Goal: Task Accomplishment & Management: Complete application form

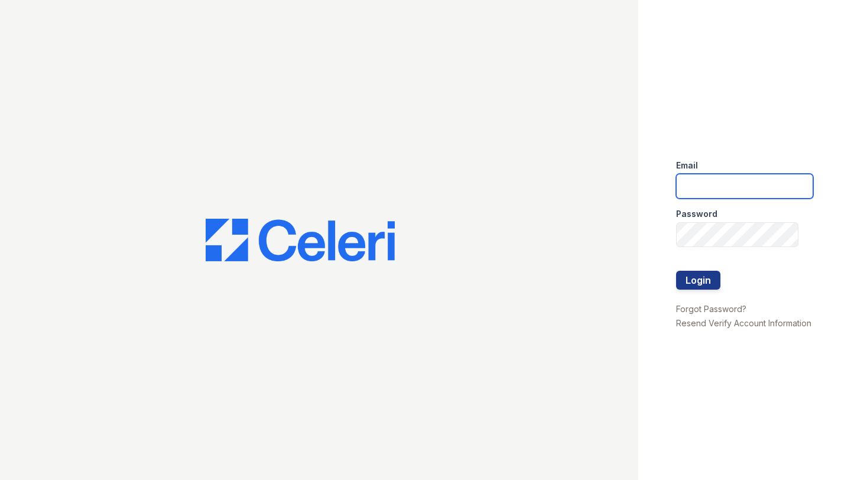
click at [703, 191] on input "email" at bounding box center [744, 186] width 137 height 25
type input "matt.surizon@corcoran.com"
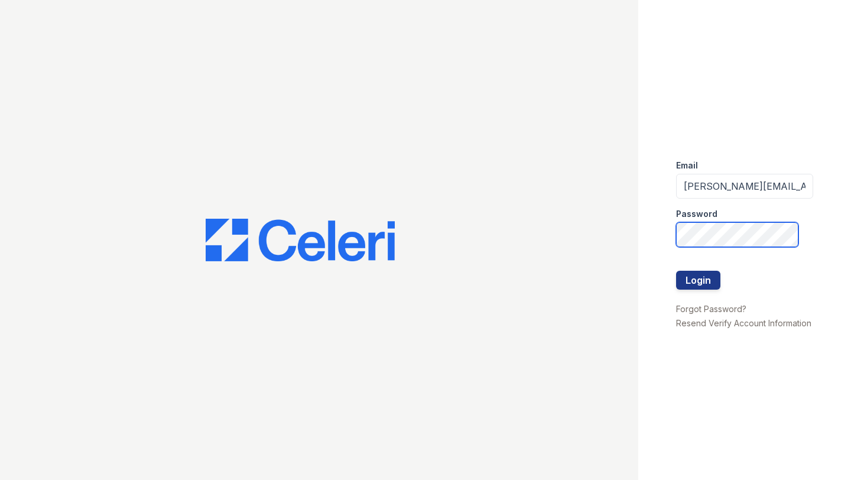
click at [676, 271] on button "Login" at bounding box center [698, 280] width 44 height 19
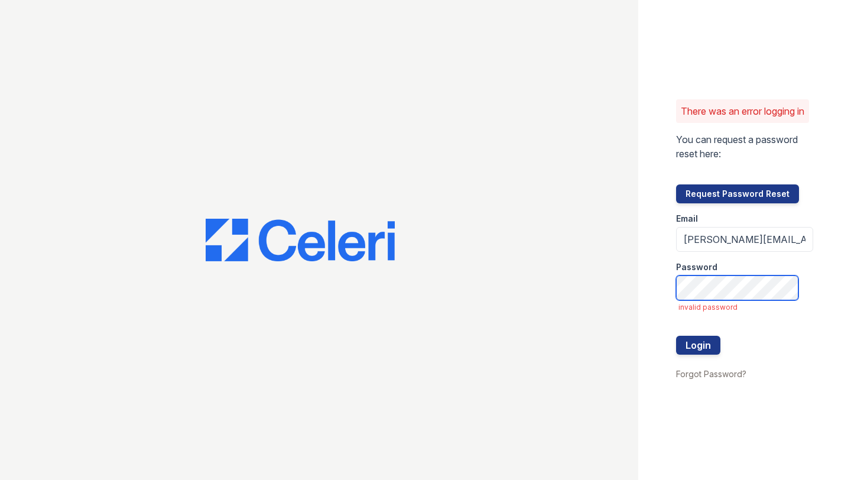
click at [676, 336] on button "Login" at bounding box center [698, 345] width 44 height 19
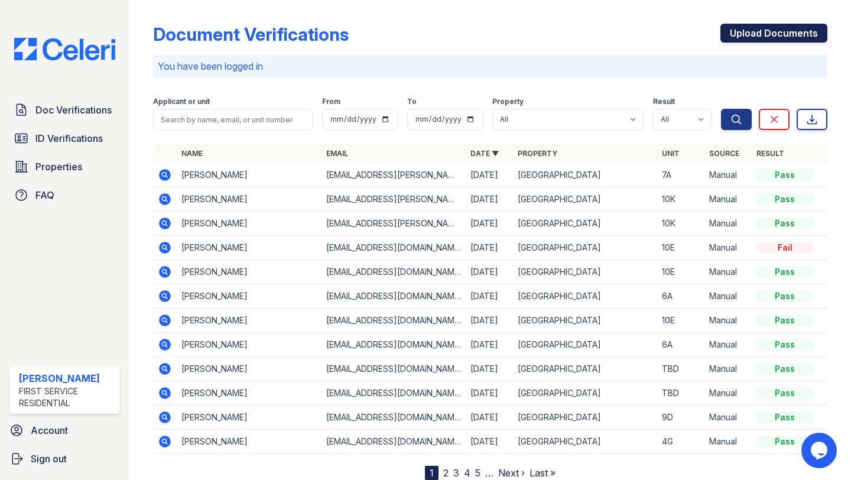
click at [765, 38] on link "Upload Documents" at bounding box center [773, 33] width 107 height 19
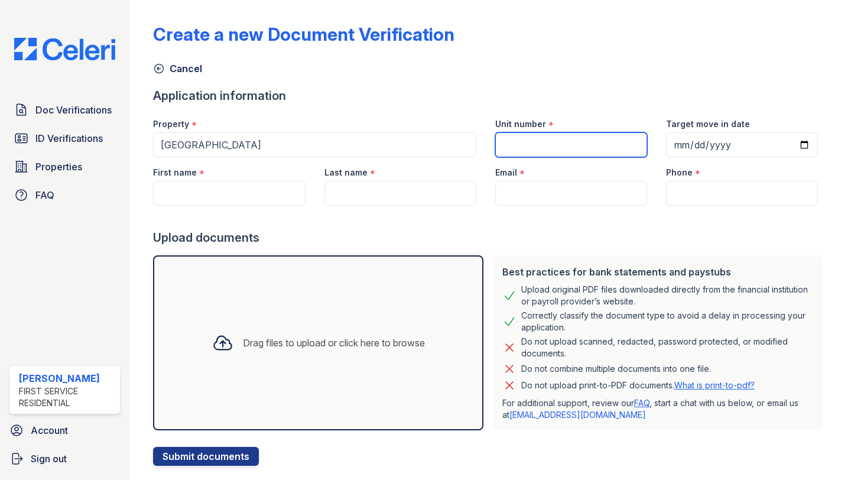
click at [529, 141] on input "Unit number" at bounding box center [571, 144] width 152 height 25
type input "10A"
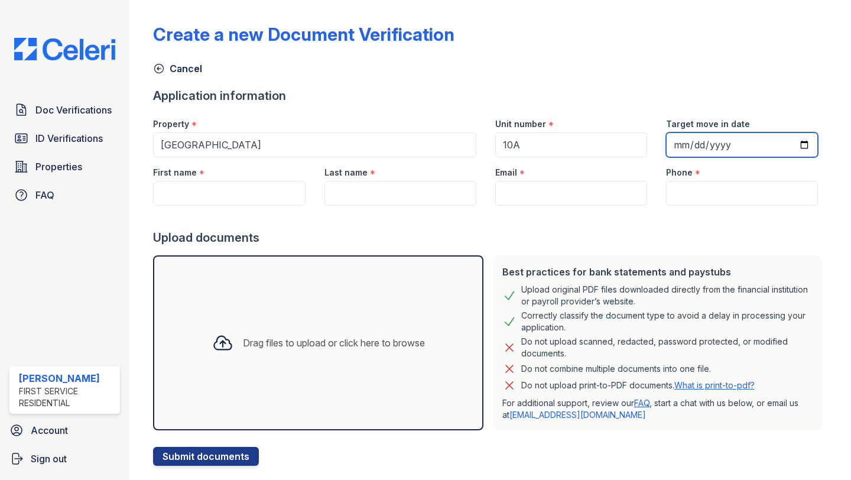
click at [722, 150] on input "Target move in date" at bounding box center [742, 144] width 152 height 25
click at [788, 142] on input "Target move in date" at bounding box center [742, 144] width 152 height 25
click at [803, 143] on input "Target move in date" at bounding box center [742, 144] width 152 height 25
type input "[DATE]"
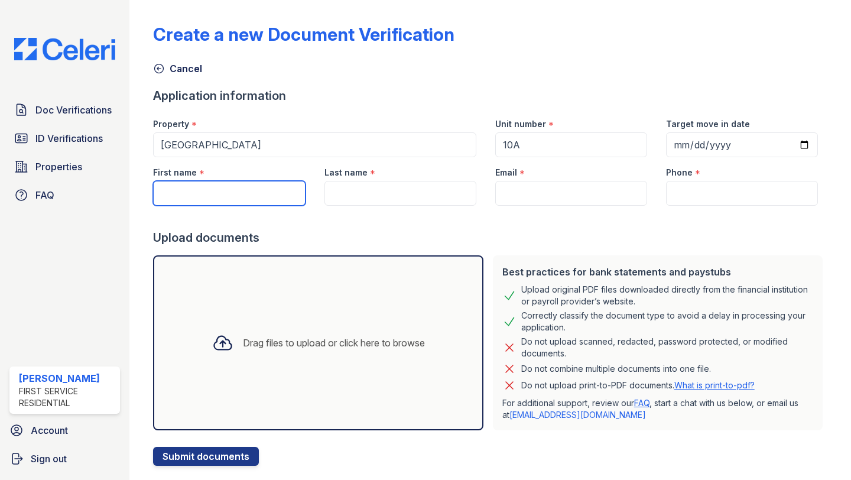
click at [263, 192] on input "First name" at bounding box center [229, 193] width 152 height 25
type input "[PERSON_NAME]"
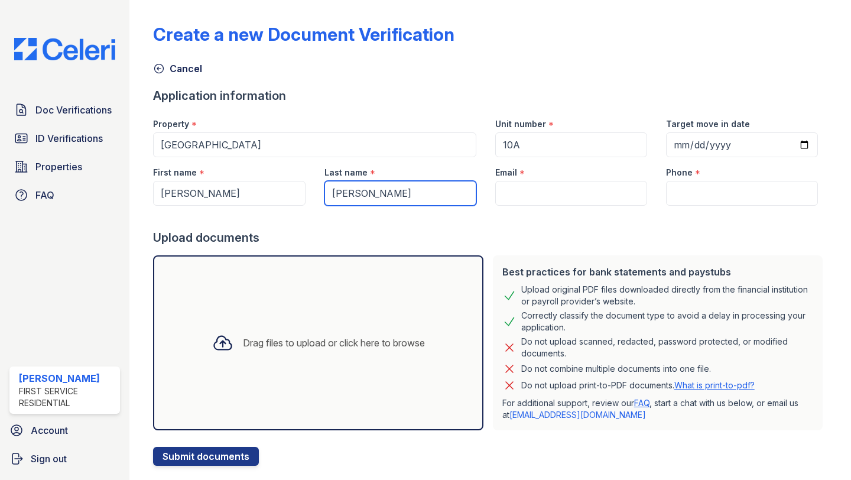
type input "[PERSON_NAME]"
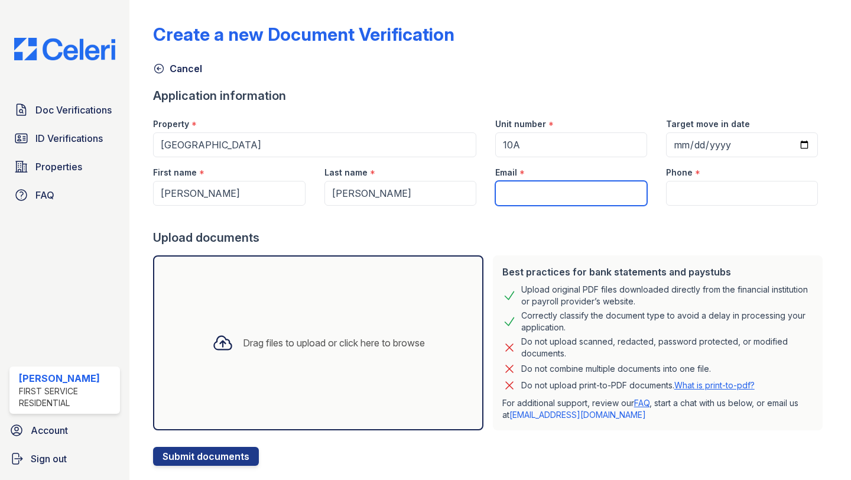
click at [528, 190] on input "Email" at bounding box center [571, 193] width 152 height 25
paste input "[EMAIL_ADDRESS][DOMAIN_NAME]"
type input "[EMAIL_ADDRESS][DOMAIN_NAME]"
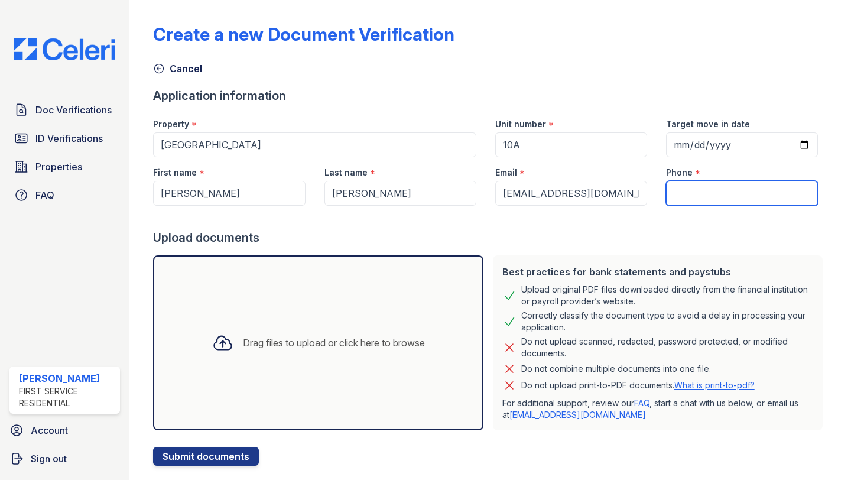
click at [707, 189] on input "Phone" at bounding box center [742, 193] width 152 height 25
paste input "[PHONE_NUMBER]"
type input "[PHONE_NUMBER]"
click at [343, 324] on div "Drag files to upload or click here to browse" at bounding box center [319, 343] width 232 height 40
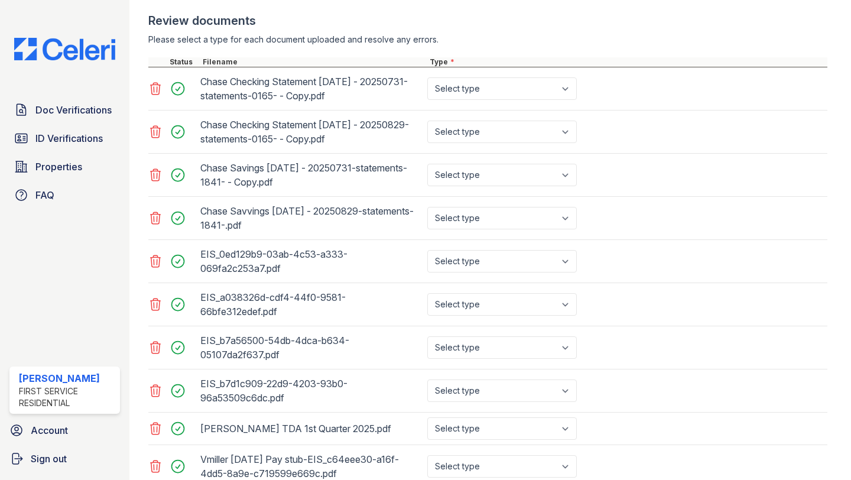
scroll to position [412, 0]
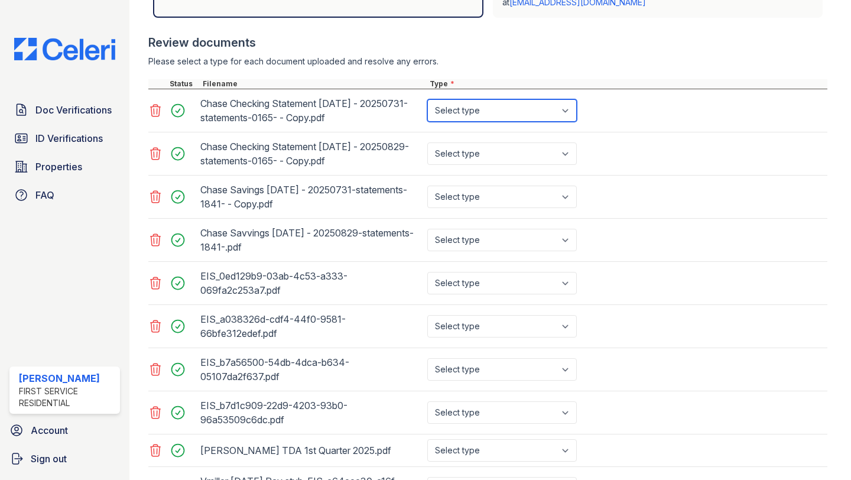
click at [557, 107] on select "Select type Paystub Bank Statement Offer Letter Tax Documents Benefit Award Let…" at bounding box center [502, 110] width 150 height 22
select select "bank_statement"
click at [427, 99] on select "Select type Paystub Bank Statement Offer Letter Tax Documents Benefit Award Let…" at bounding box center [502, 110] width 150 height 22
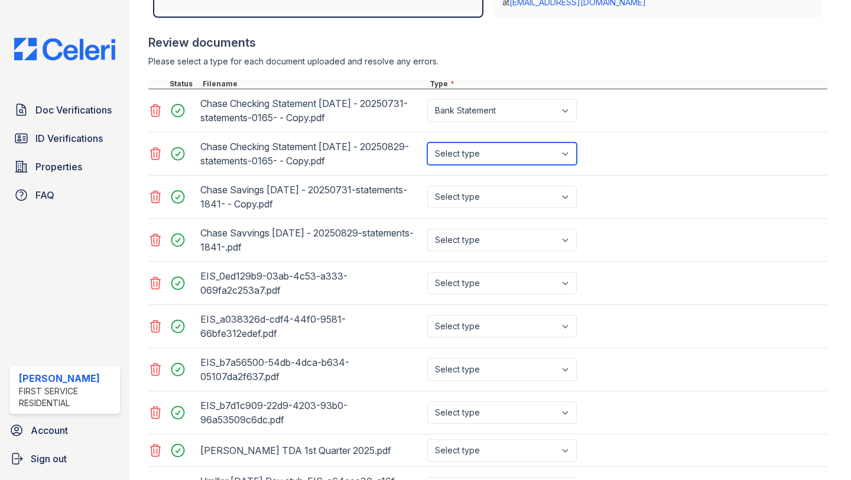
click at [528, 152] on select "Select type Paystub Bank Statement Offer Letter Tax Documents Benefit Award Let…" at bounding box center [502, 153] width 150 height 22
select select "bank_statement"
click at [427, 142] on select "Select type Paystub Bank Statement Offer Letter Tax Documents Benefit Award Let…" at bounding box center [502, 153] width 150 height 22
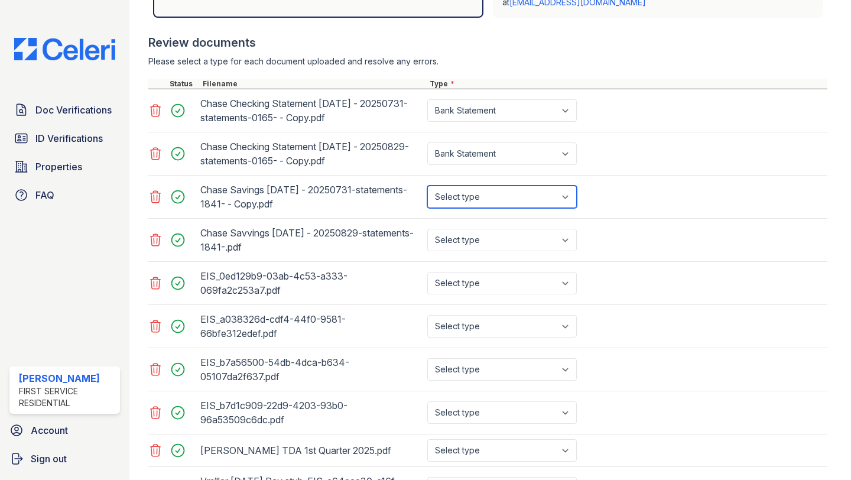
click at [508, 199] on select "Select type Paystub Bank Statement Offer Letter Tax Documents Benefit Award Let…" at bounding box center [502, 197] width 150 height 22
select select "bank_statement"
click at [427, 186] on select "Select type Paystub Bank Statement Offer Letter Tax Documents Benefit Award Let…" at bounding box center [502, 197] width 150 height 22
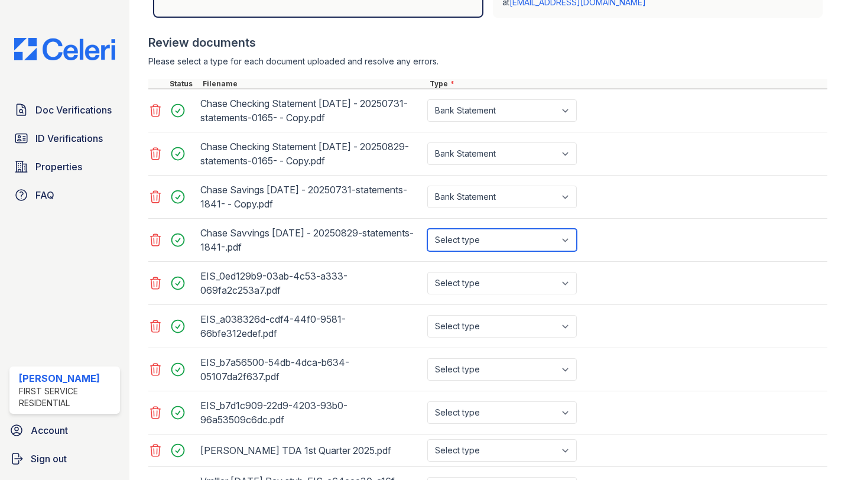
click at [503, 238] on select "Select type Paystub Bank Statement Offer Letter Tax Documents Benefit Award Let…" at bounding box center [502, 240] width 150 height 22
select select "bank_statement"
click at [427, 229] on select "Select type Paystub Bank Statement Offer Letter Tax Documents Benefit Award Let…" at bounding box center [502, 240] width 150 height 22
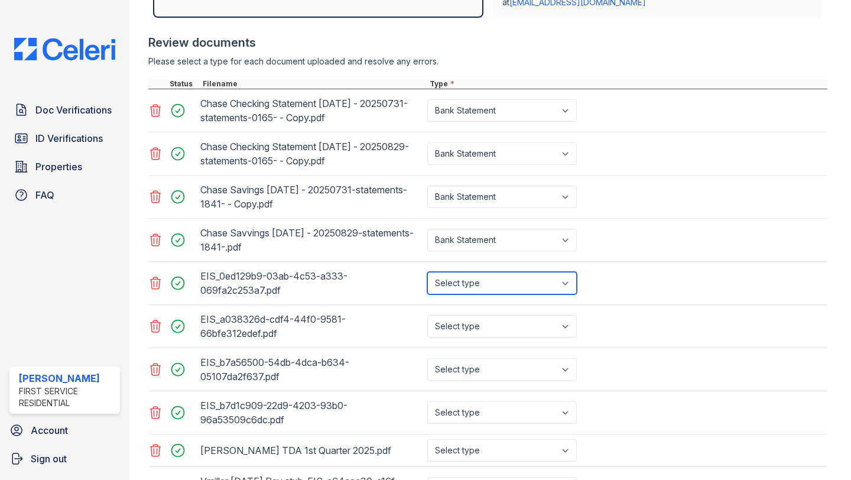
click at [512, 283] on select "Select type Paystub Bank Statement Offer Letter Tax Documents Benefit Award Let…" at bounding box center [502, 283] width 150 height 22
select select "paystub"
click at [427, 272] on select "Select type Paystub Bank Statement Offer Letter Tax Documents Benefit Award Let…" at bounding box center [502, 283] width 150 height 22
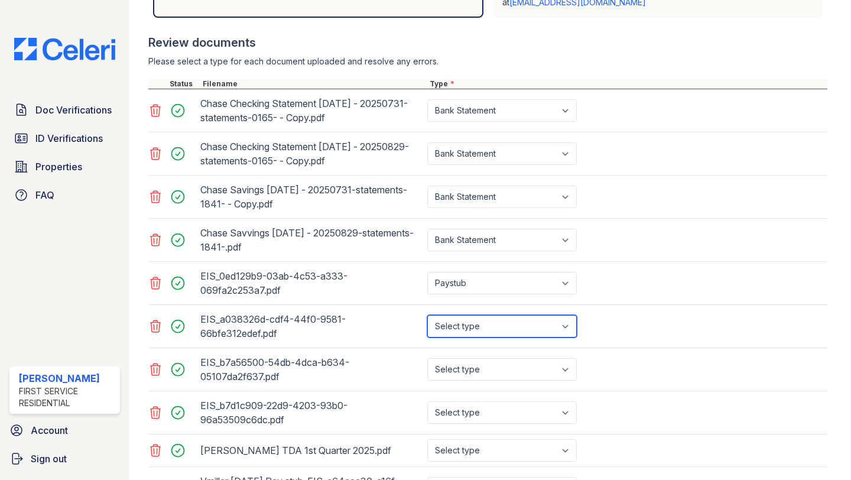
click at [509, 317] on select "Select type Paystub Bank Statement Offer Letter Tax Documents Benefit Award Let…" at bounding box center [502, 326] width 150 height 22
select select "paystub"
click at [427, 315] on select "Select type Paystub Bank Statement Offer Letter Tax Documents Benefit Award Let…" at bounding box center [502, 326] width 150 height 22
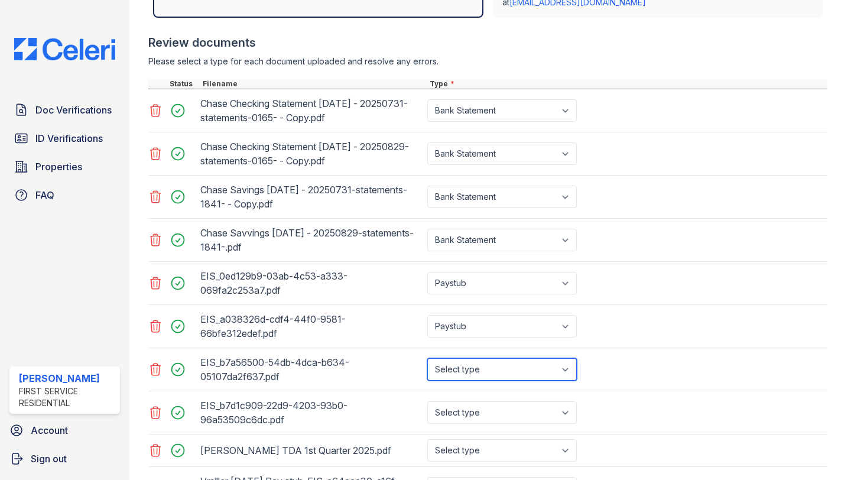
click at [506, 363] on select "Select type Paystub Bank Statement Offer Letter Tax Documents Benefit Award Let…" at bounding box center [502, 369] width 150 height 22
select select "paystub"
click at [427, 358] on select "Select type Paystub Bank Statement Offer Letter Tax Documents Benefit Award Let…" at bounding box center [502, 369] width 150 height 22
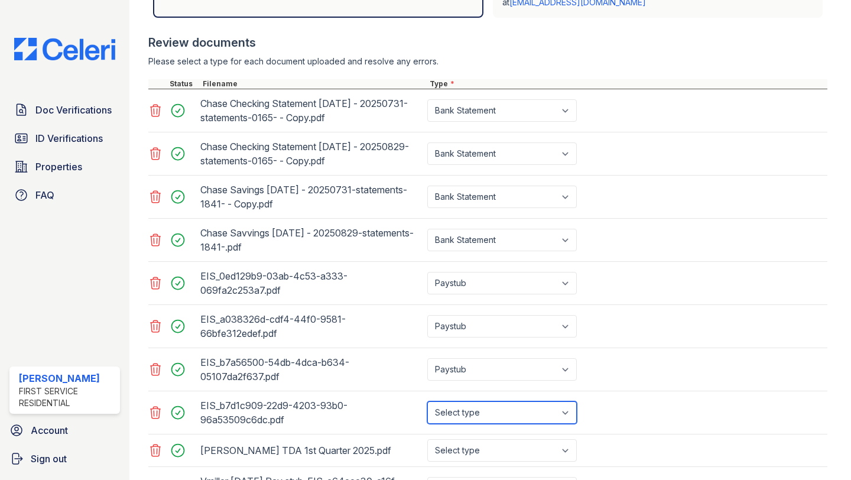
click at [502, 409] on select "Select type Paystub Bank Statement Offer Letter Tax Documents Benefit Award Let…" at bounding box center [502, 412] width 150 height 22
select select "paystub"
click at [427, 401] on select "Select type Paystub Bank Statement Offer Letter Tax Documents Benefit Award Let…" at bounding box center [502, 412] width 150 height 22
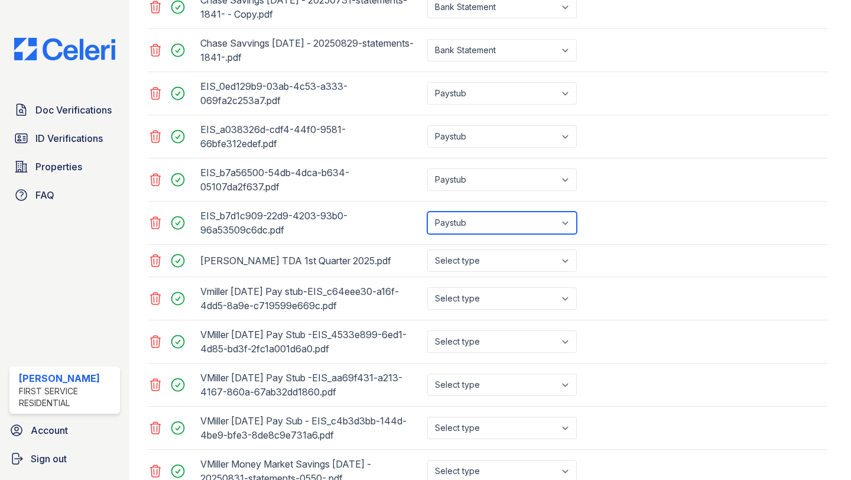
scroll to position [677, 0]
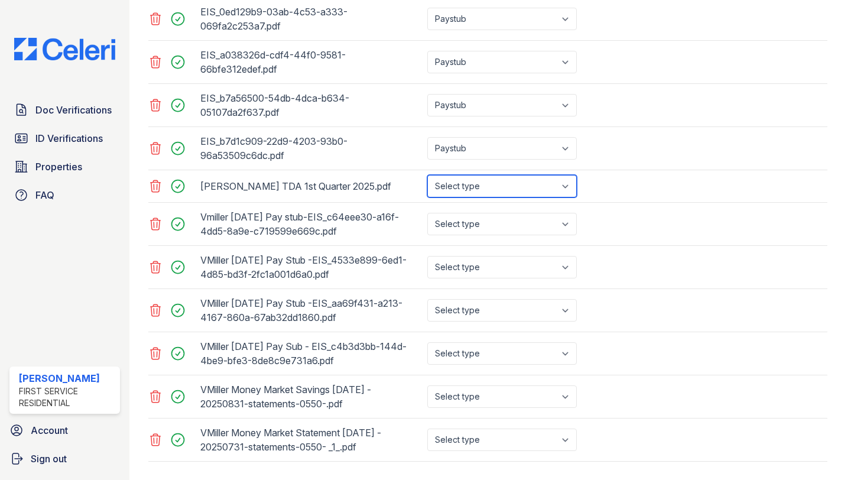
click at [548, 180] on select "Select type Paystub Bank Statement Offer Letter Tax Documents Benefit Award Let…" at bounding box center [502, 186] width 150 height 22
select select "bank_statement"
click at [427, 175] on select "Select type Paystub Bank Statement Offer Letter Tax Documents Benefit Award Let…" at bounding box center [502, 186] width 150 height 22
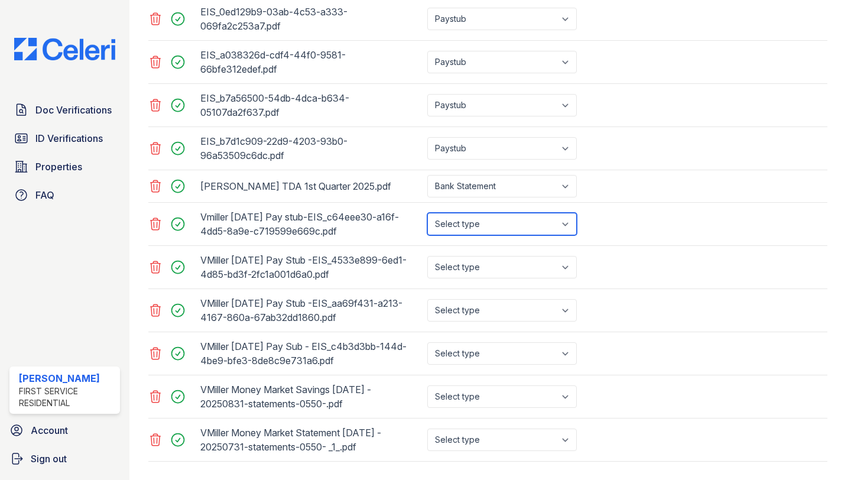
click at [528, 228] on select "Select type Paystub Bank Statement Offer Letter Tax Documents Benefit Award Let…" at bounding box center [502, 224] width 150 height 22
select select "paystub"
click at [427, 213] on select "Select type Paystub Bank Statement Offer Letter Tax Documents Benefit Award Let…" at bounding box center [502, 224] width 150 height 22
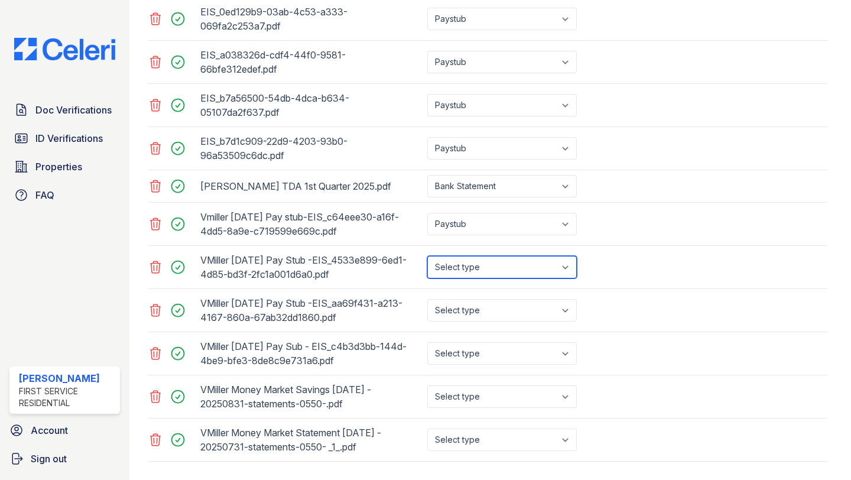
click at [508, 270] on select "Select type Paystub Bank Statement Offer Letter Tax Documents Benefit Award Let…" at bounding box center [502, 267] width 150 height 22
select select "paystub"
click at [427, 256] on select "Select type Paystub Bank Statement Offer Letter Tax Documents Benefit Award Let…" at bounding box center [502, 267] width 150 height 22
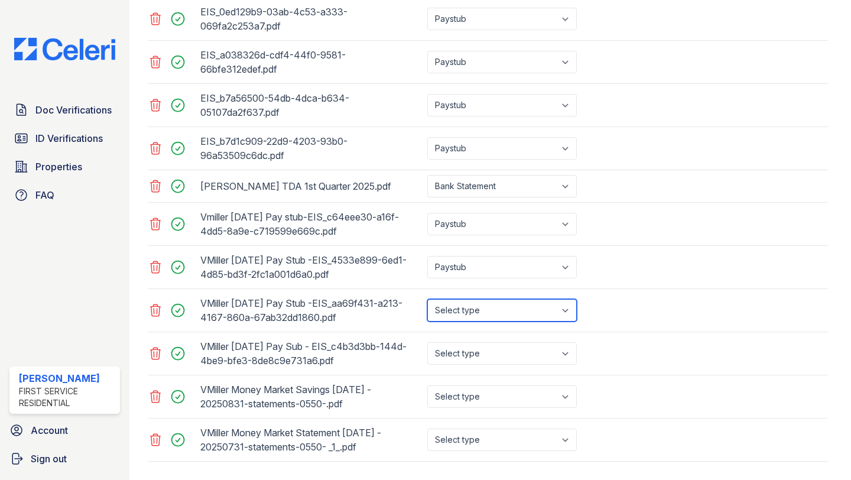
click at [502, 302] on select "Select type Paystub Bank Statement Offer Letter Tax Documents Benefit Award Let…" at bounding box center [502, 310] width 150 height 22
select select "paystub"
click at [427, 299] on select "Select type Paystub Bank Statement Offer Letter Tax Documents Benefit Award Let…" at bounding box center [502, 310] width 150 height 22
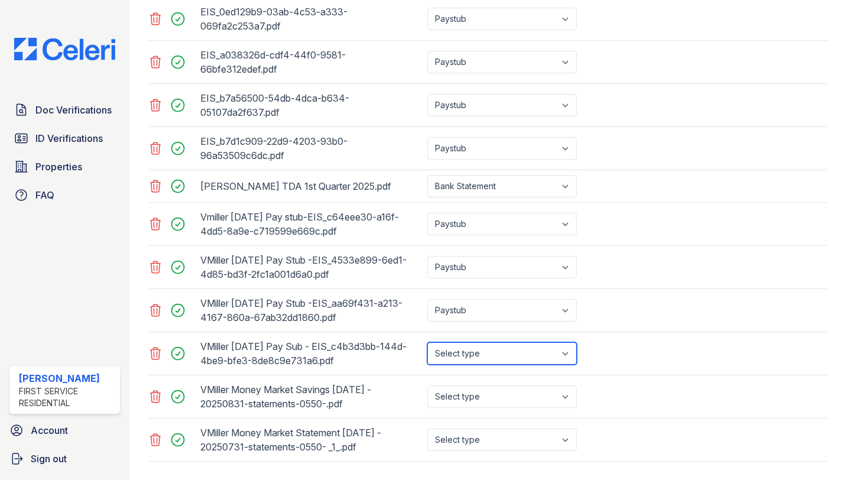
click at [489, 356] on select "Select type Paystub Bank Statement Offer Letter Tax Documents Benefit Award Let…" at bounding box center [502, 353] width 150 height 22
select select "paystub"
click at [427, 342] on select "Select type Paystub Bank Statement Offer Letter Tax Documents Benefit Award Let…" at bounding box center [502, 353] width 150 height 22
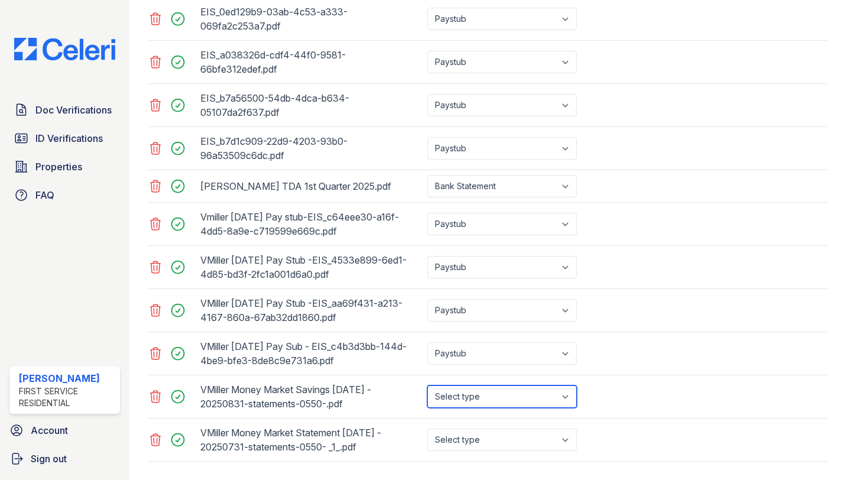
click at [482, 395] on select "Select type Paystub Bank Statement Offer Letter Tax Documents Benefit Award Let…" at bounding box center [502, 396] width 150 height 22
select select "bank_statement"
click at [427, 385] on select "Select type Paystub Bank Statement Offer Letter Tax Documents Benefit Award Let…" at bounding box center [502, 396] width 150 height 22
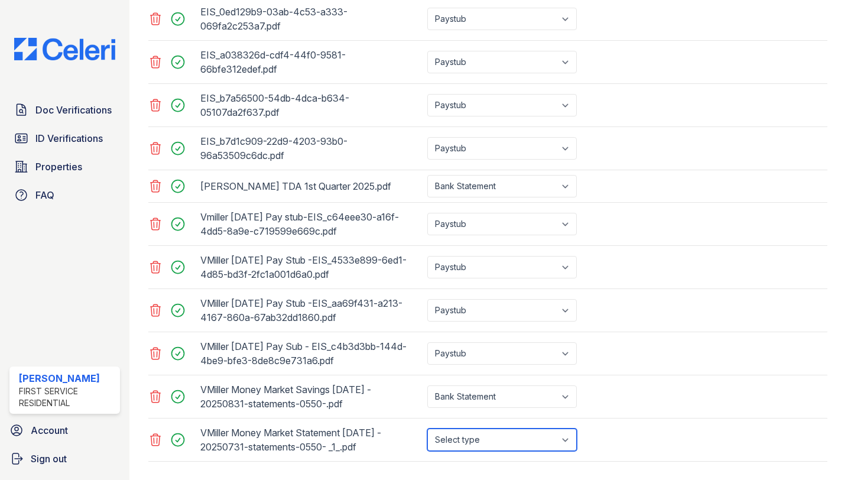
click at [469, 438] on select "Select type Paystub Bank Statement Offer Letter Tax Documents Benefit Award Let…" at bounding box center [502, 439] width 150 height 22
select select "bank_statement"
click at [427, 428] on select "Select type Paystub Bank Statement Offer Letter Tax Documents Benefit Award Let…" at bounding box center [502, 439] width 150 height 22
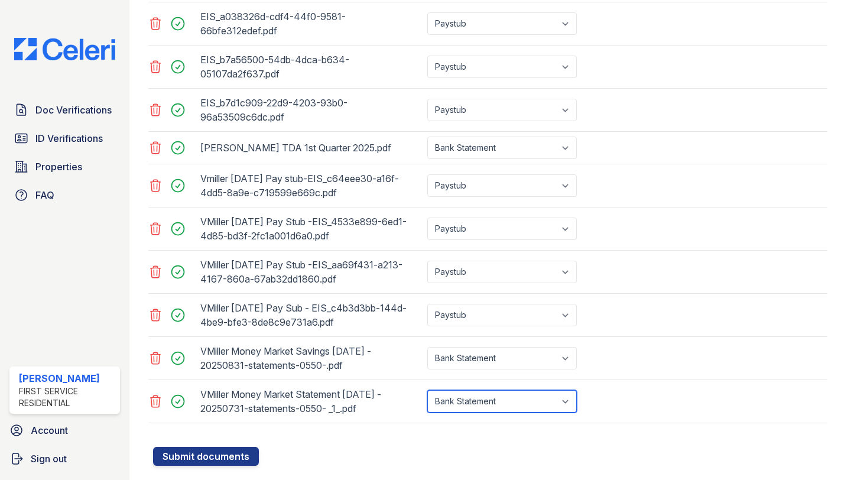
scroll to position [741, 0]
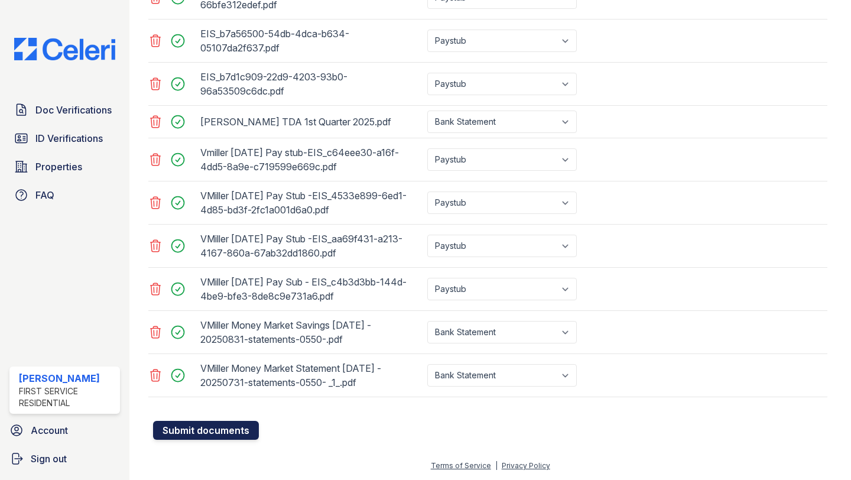
click at [217, 428] on button "Submit documents" at bounding box center [206, 430] width 106 height 19
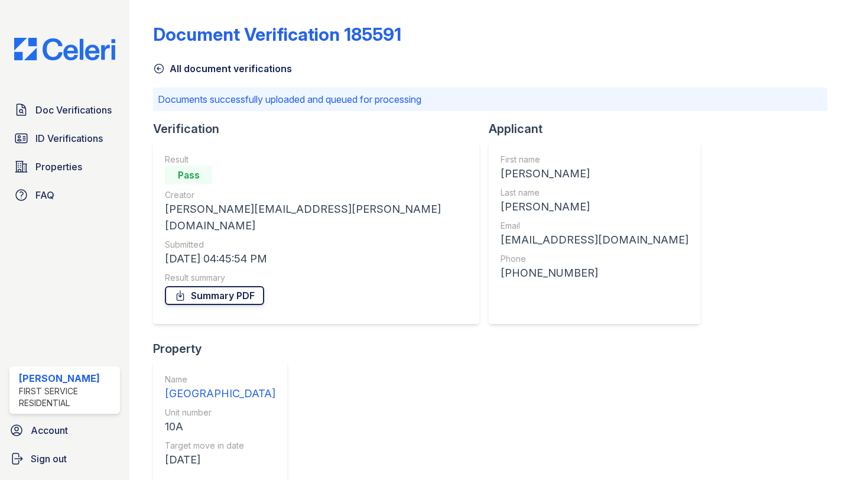
click at [225, 286] on link "Summary PDF" at bounding box center [214, 295] width 99 height 19
